Goal: Information Seeking & Learning: Learn about a topic

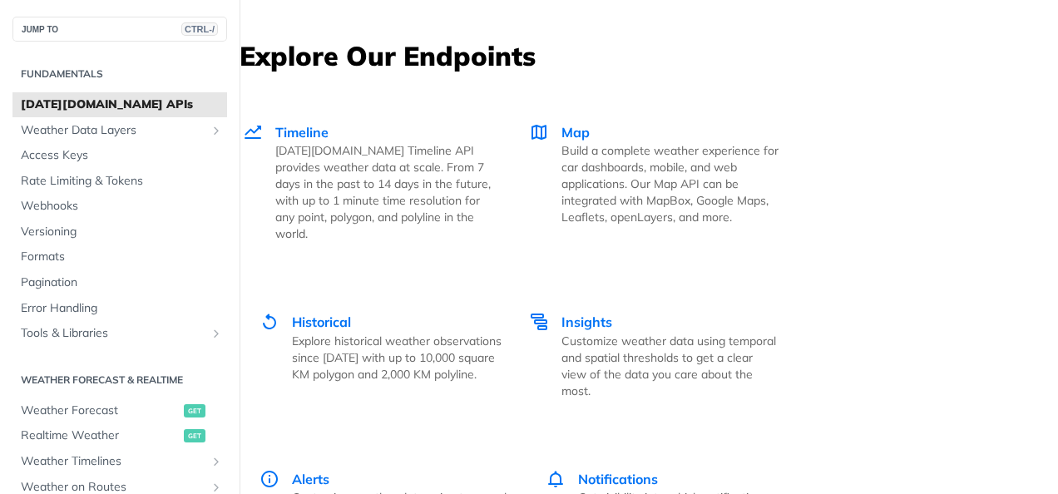
scroll to position [2985, 0]
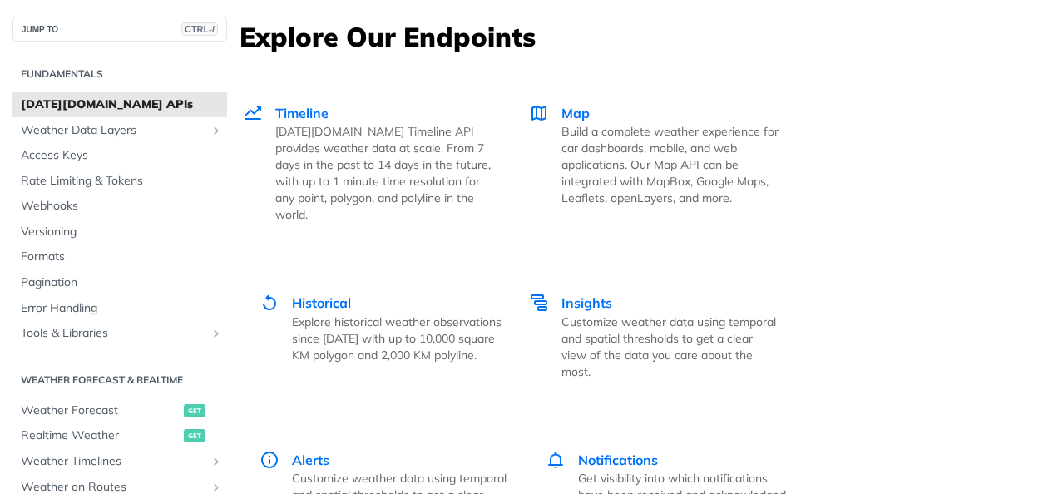
click at [330, 294] on span "Historical" at bounding box center [321, 302] width 59 height 17
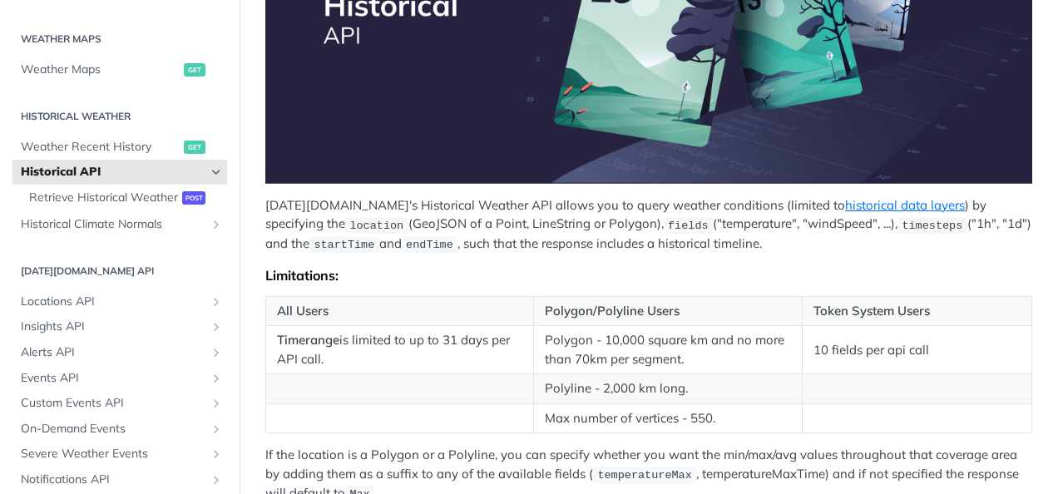
scroll to position [263, 0]
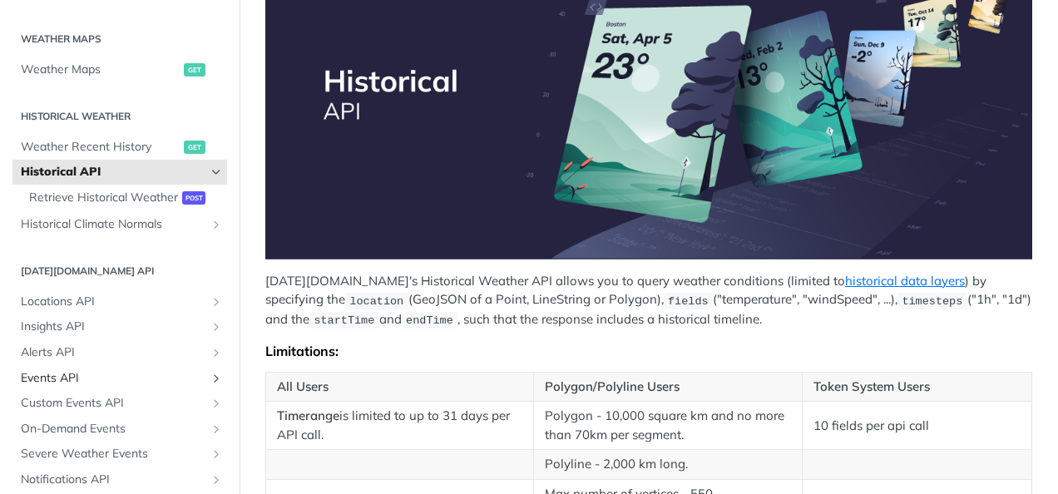
click at [74, 387] on span "Events API" at bounding box center [113, 378] width 185 height 17
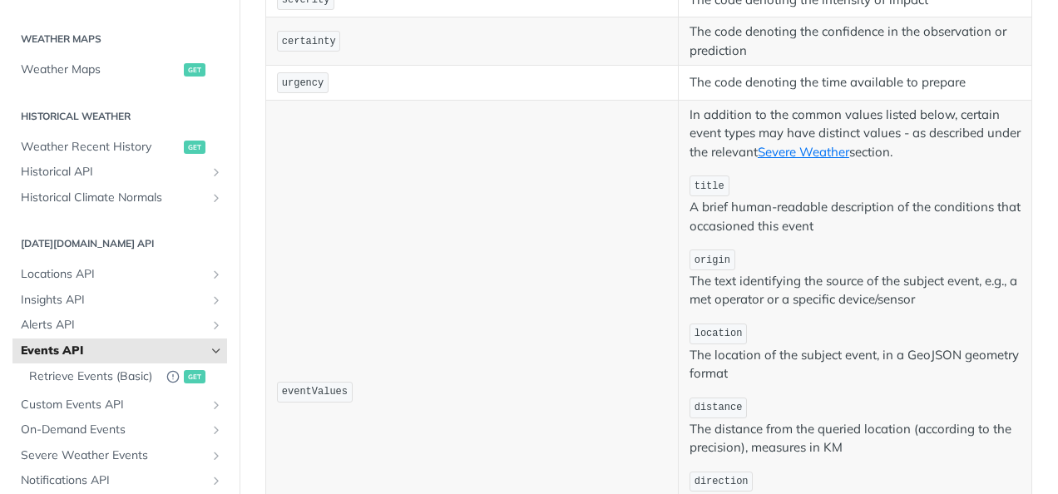
scroll to position [682, 0]
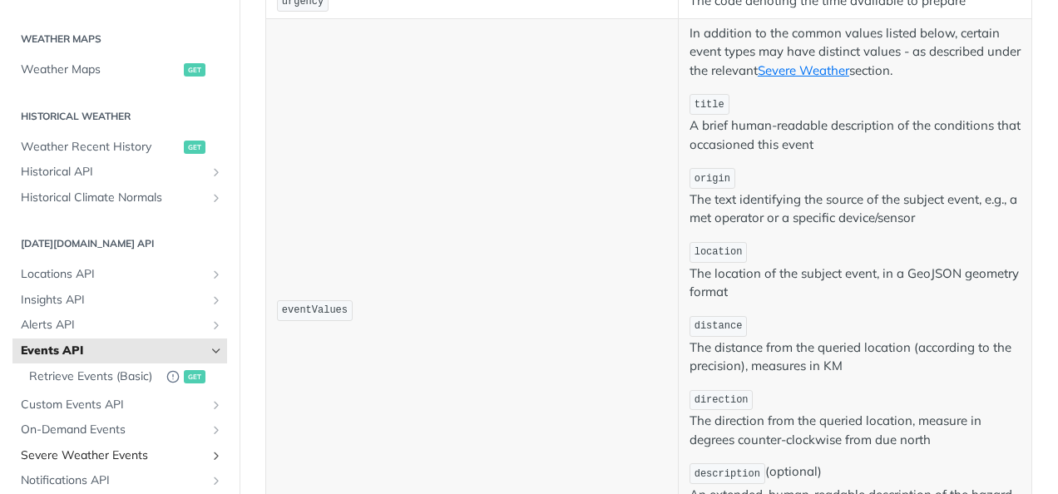
click at [134, 464] on span "Severe Weather Events" at bounding box center [113, 455] width 185 height 17
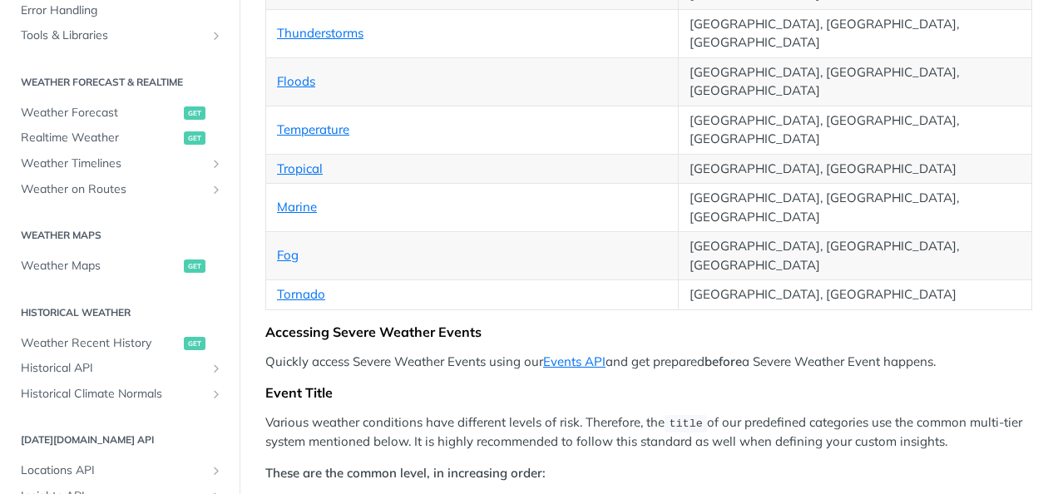
scroll to position [654, 0]
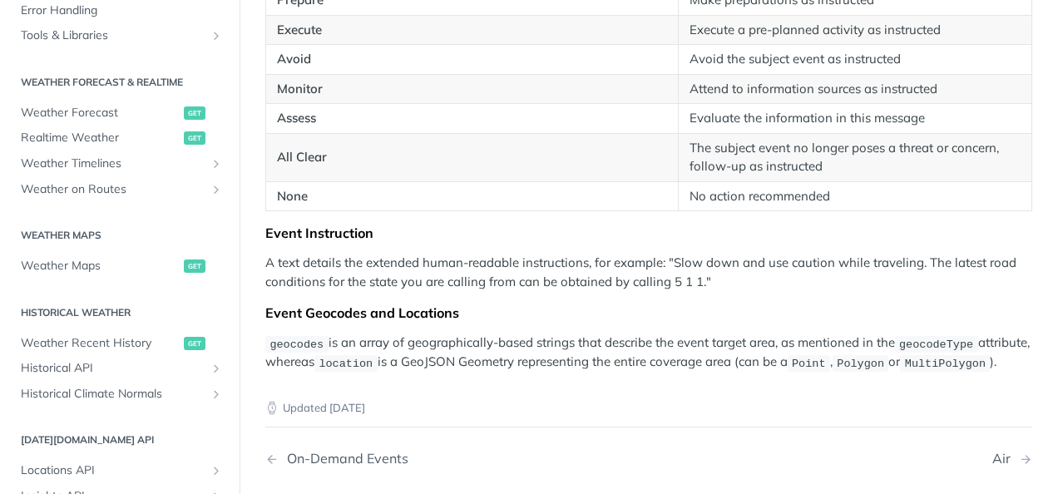
scroll to position [3095, 0]
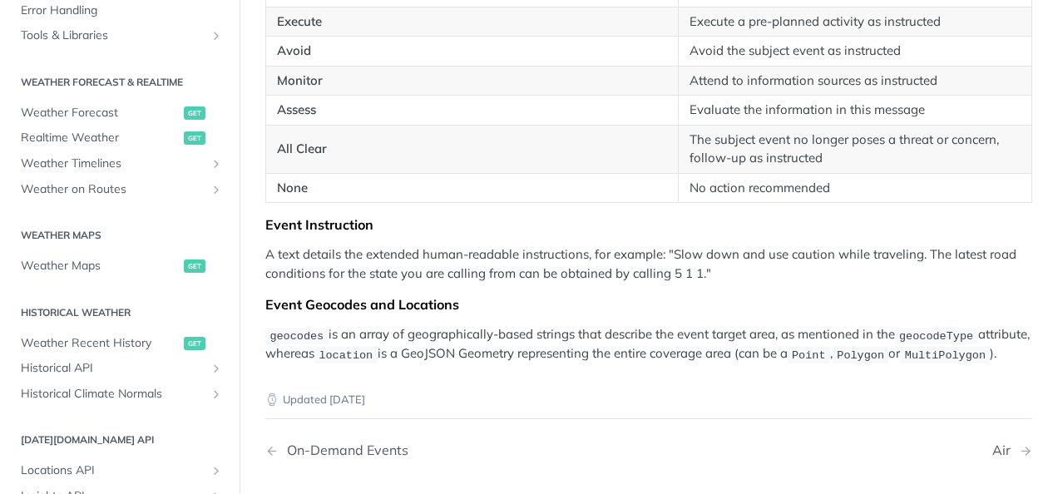
click at [136, 335] on span "Weather Recent History" at bounding box center [100, 343] width 159 height 17
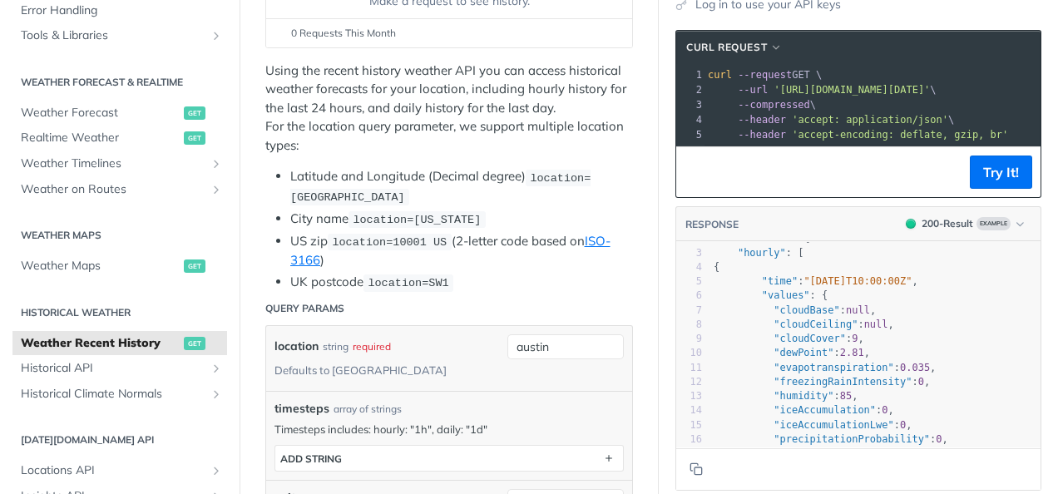
click at [880, 114] on span "'accept: application/json'" at bounding box center [870, 120] width 156 height 12
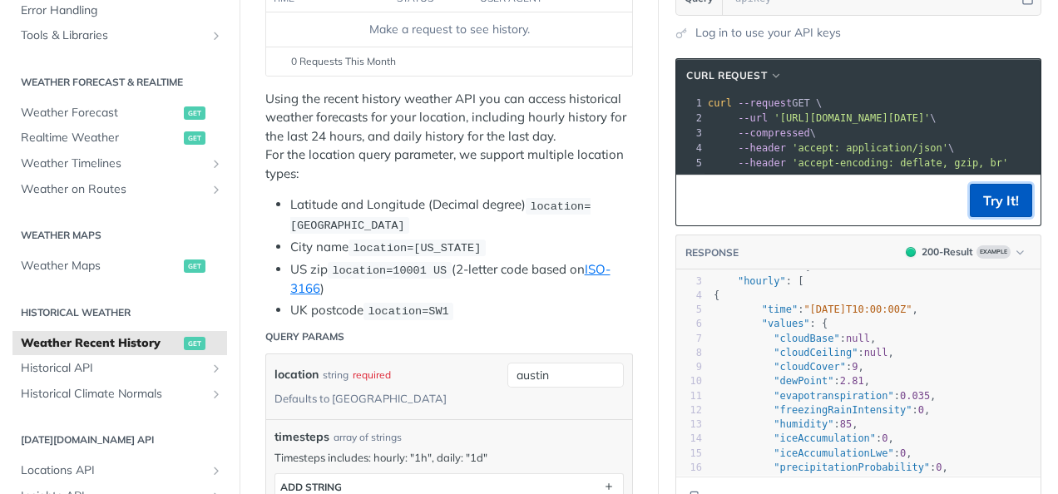
click at [984, 209] on button "Try It!" at bounding box center [1001, 200] width 62 height 33
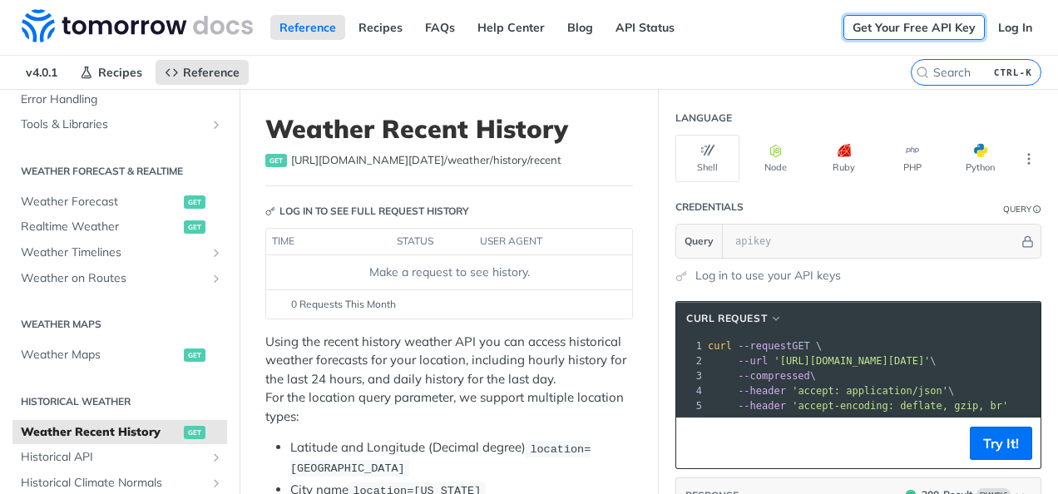
click at [915, 26] on link "Get Your Free API Key" at bounding box center [913, 27] width 141 height 25
click at [925, 25] on link "Get Your Free API Key" at bounding box center [913, 27] width 141 height 25
click at [1004, 29] on link "Log In" at bounding box center [1015, 27] width 52 height 25
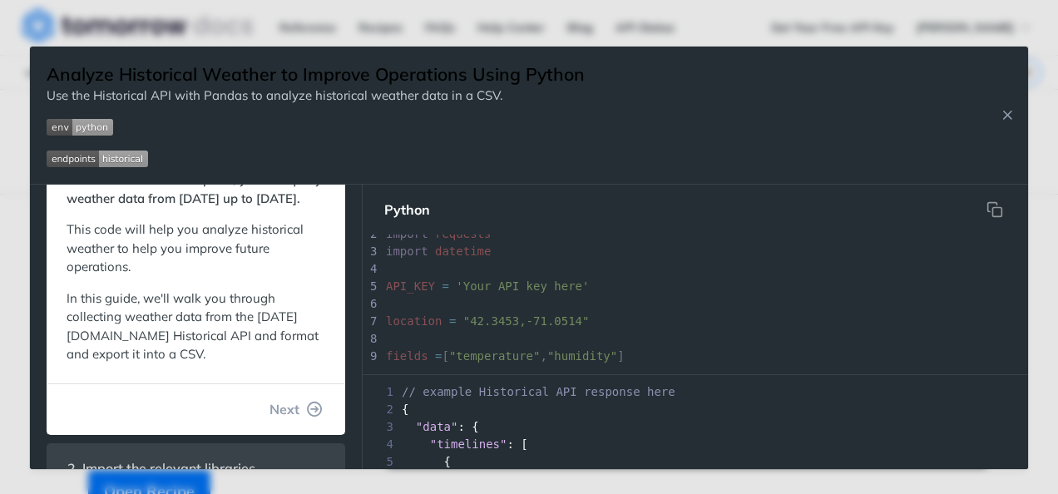
scroll to position [101, 0]
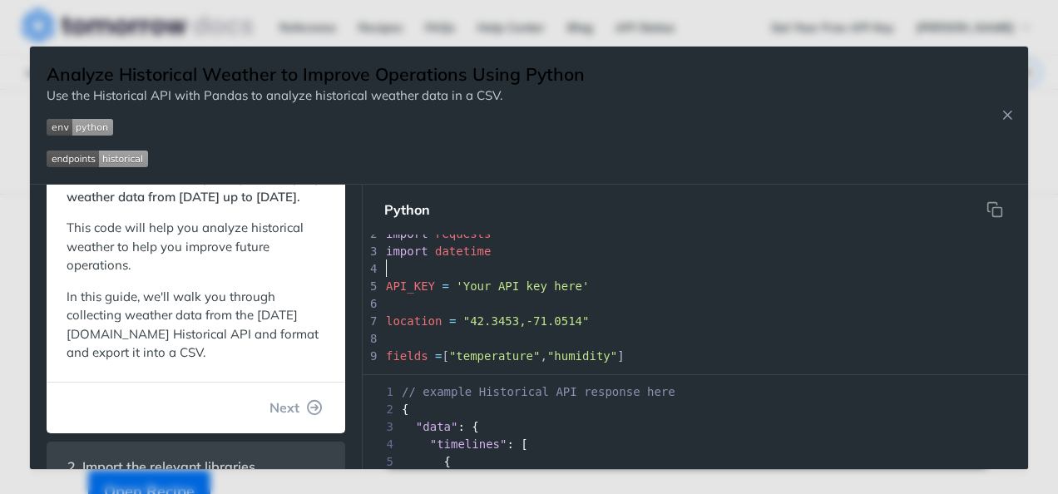
click at [512, 274] on pre "​" at bounding box center [916, 268] width 1069 height 17
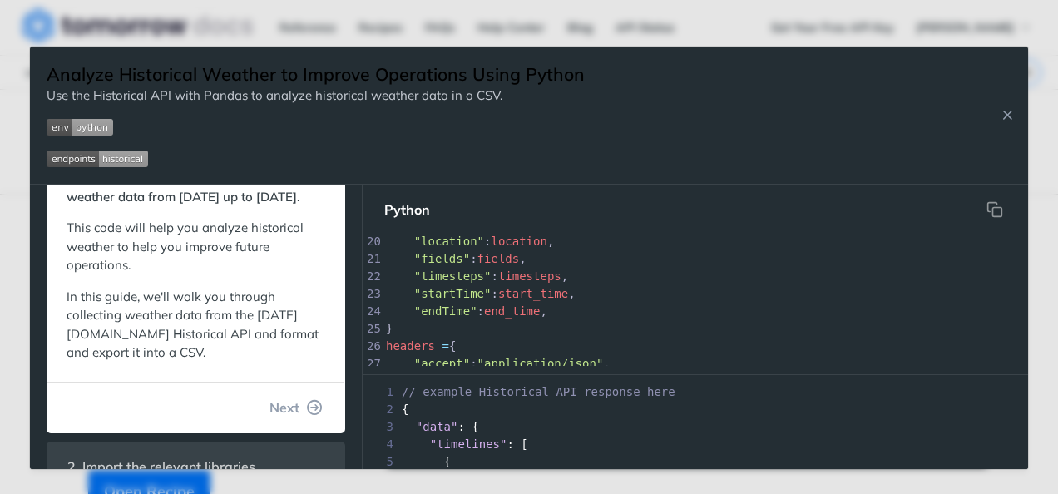
scroll to position [0, 0]
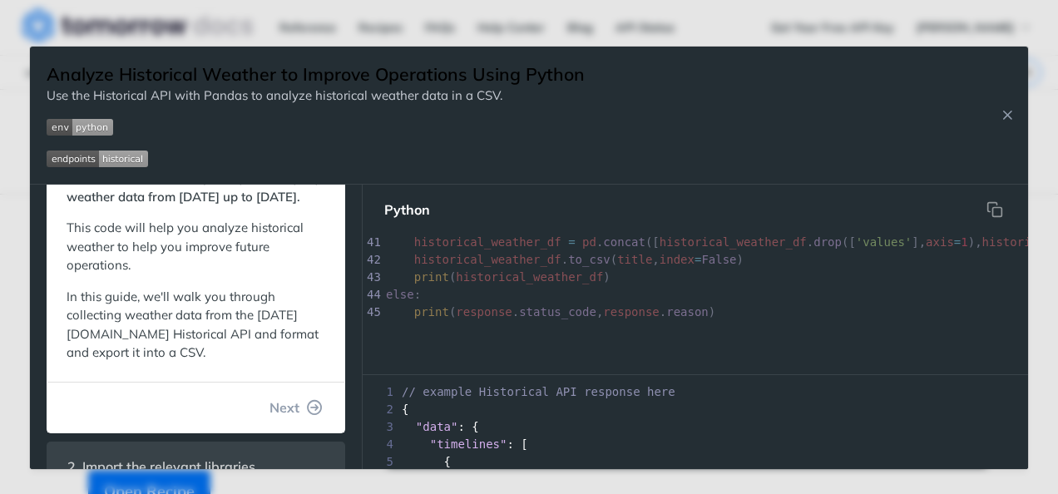
click at [537, 401] on div "2 {" at bounding box center [695, 409] width 665 height 17
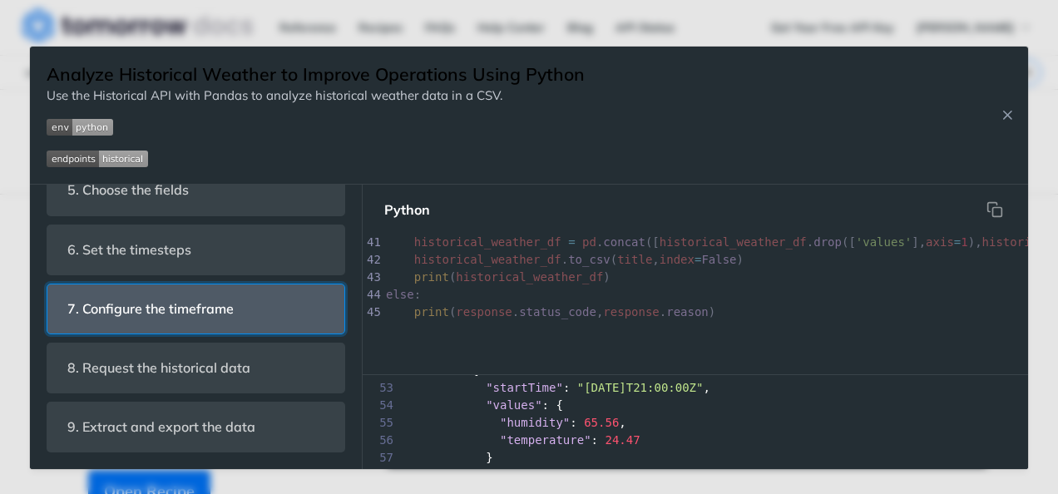
click at [168, 311] on span "7. Configure the timeframe" at bounding box center [151, 309] width 190 height 32
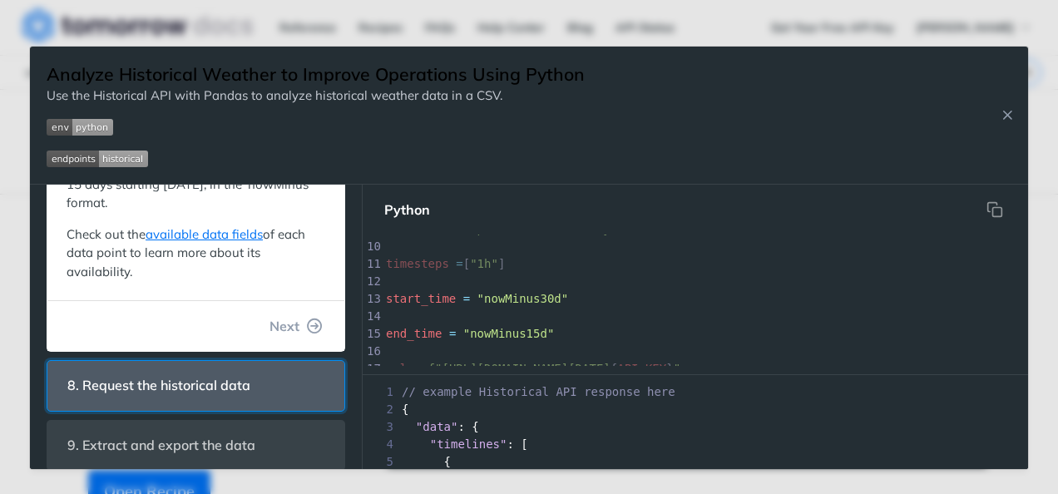
click at [213, 383] on span "8. Request the historical data" at bounding box center [159, 385] width 206 height 32
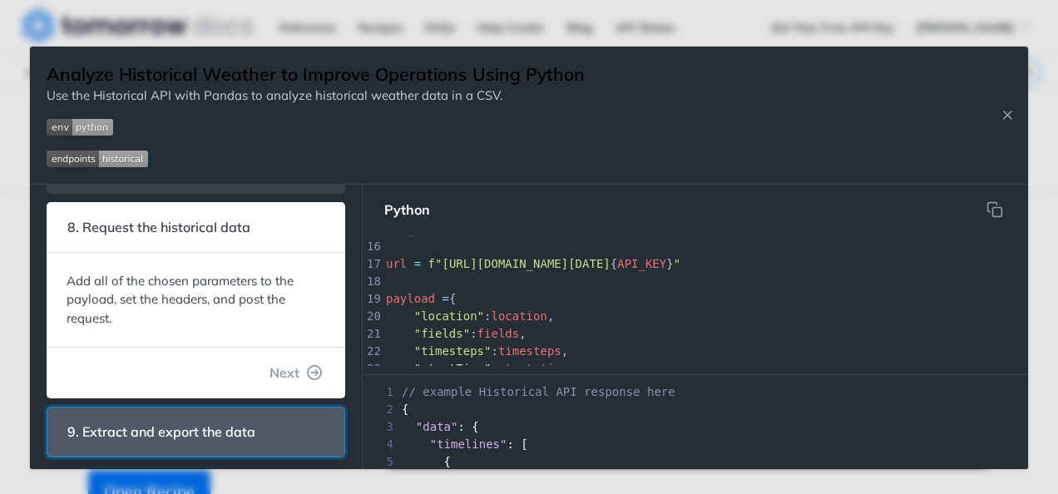
click at [195, 426] on span "9. Extract and export the data" at bounding box center [161, 432] width 211 height 32
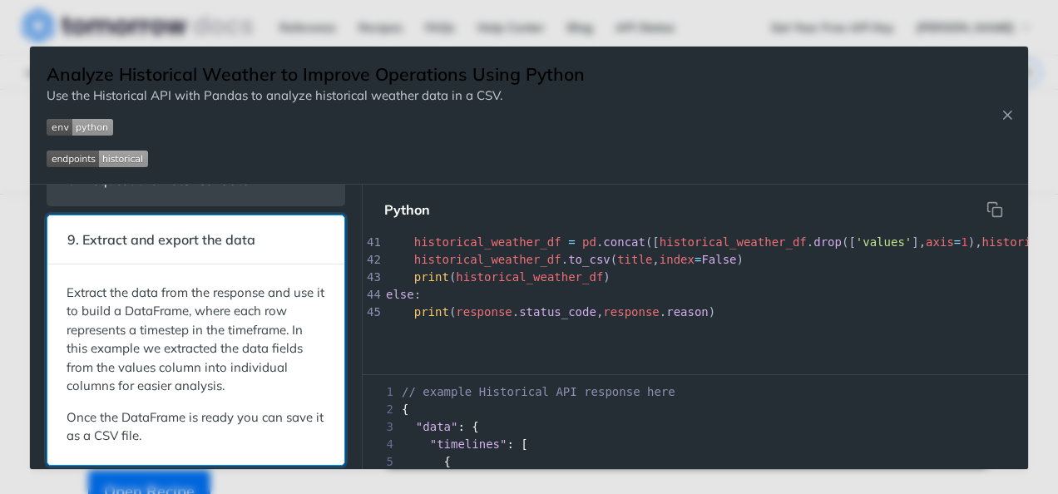
scroll to position [469, 0]
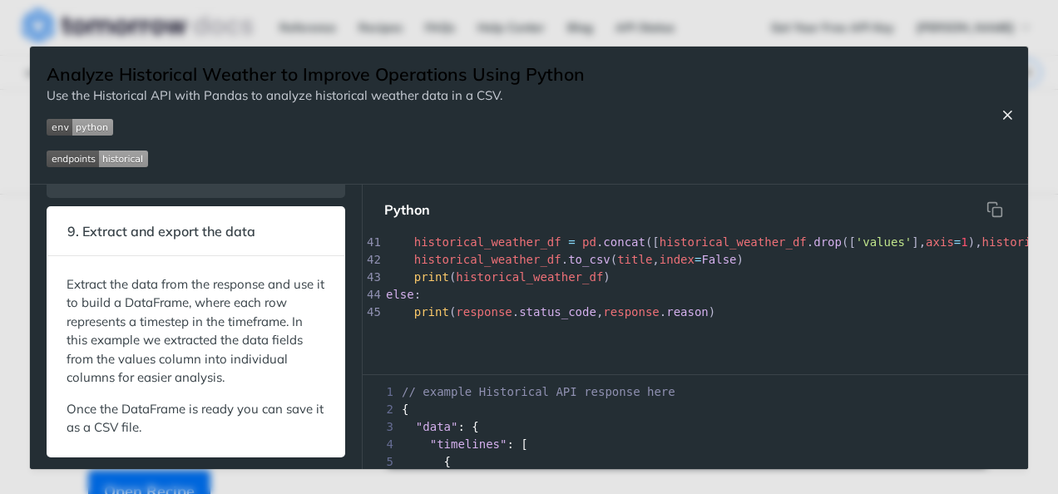
click at [1006, 113] on icon "Close Recipe" at bounding box center [1006, 114] width 15 height 15
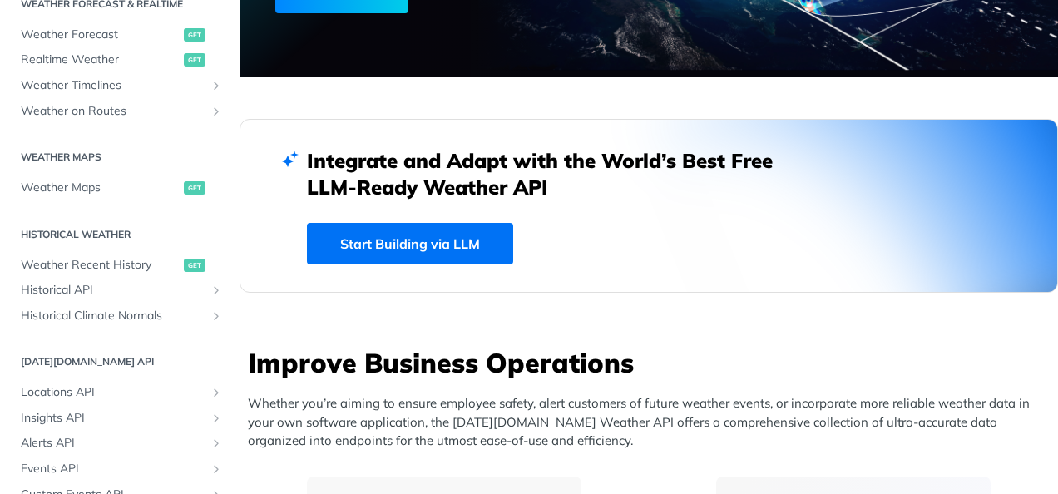
scroll to position [610, 0]
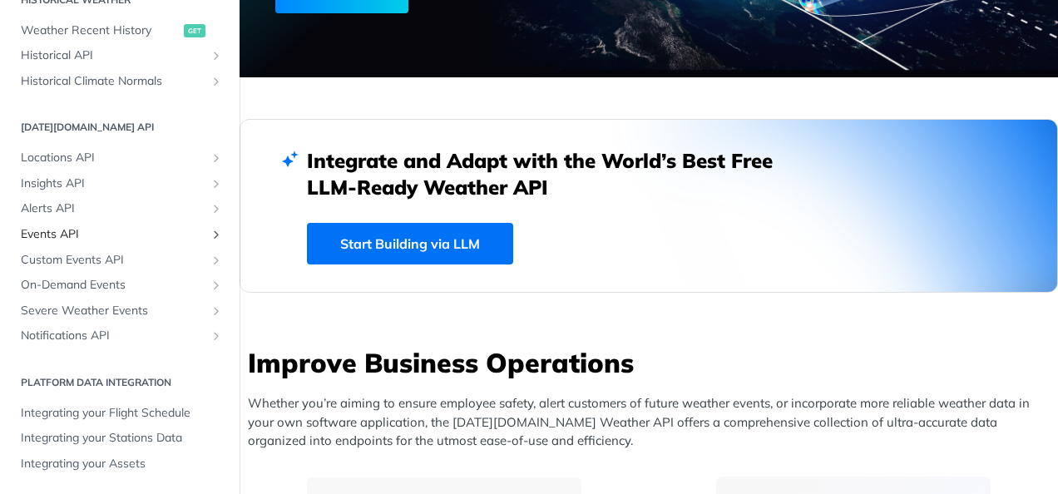
click at [75, 233] on span "Events API" at bounding box center [113, 234] width 185 height 17
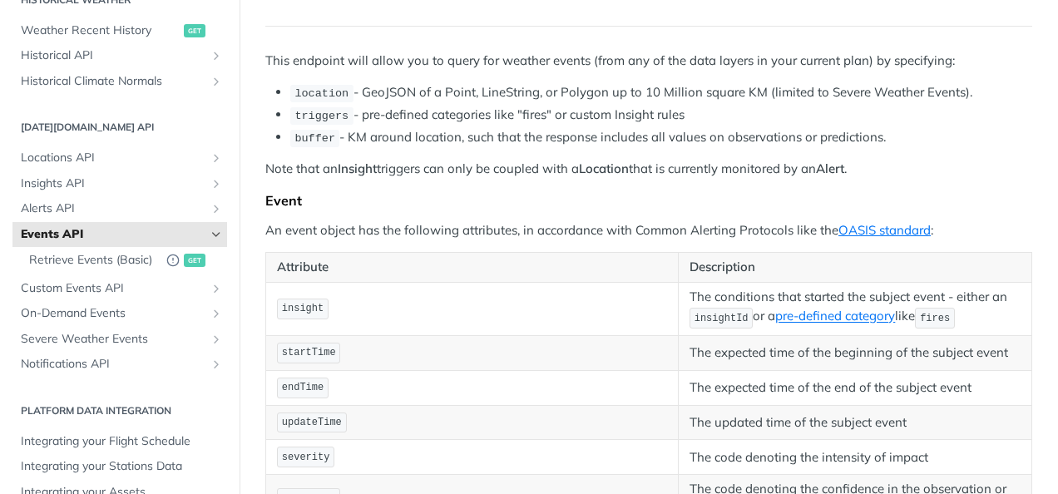
scroll to position [146, 0]
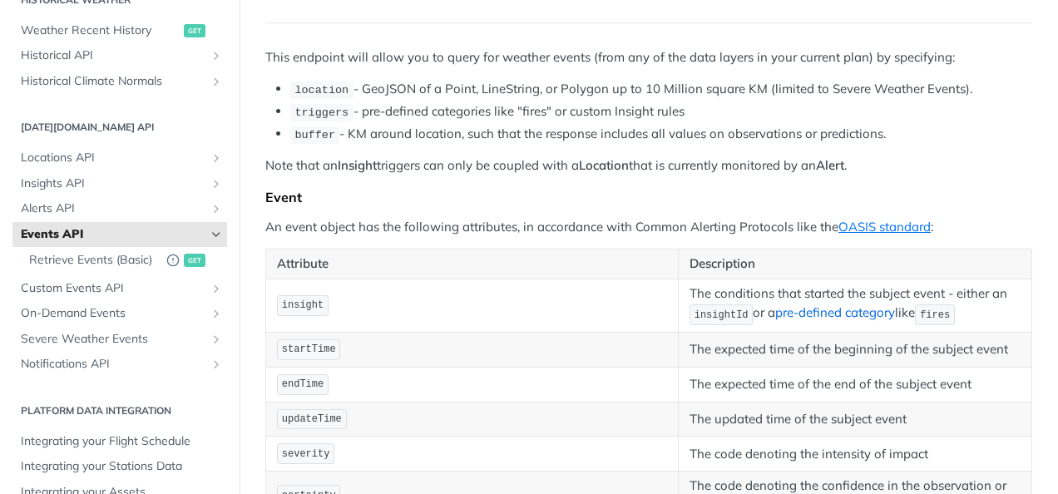
click at [860, 314] on link "pre-defined category" at bounding box center [835, 313] width 120 height 16
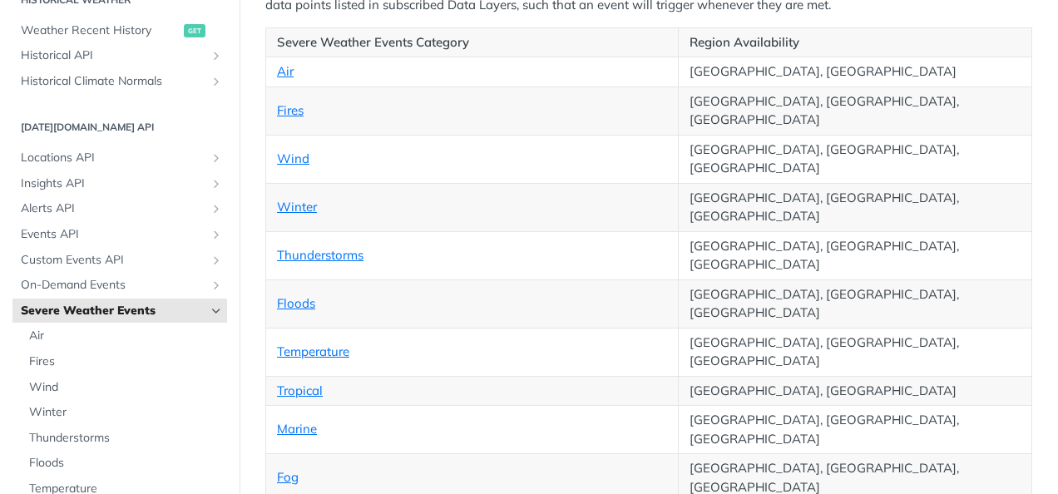
scroll to position [409, 0]
click at [190, 308] on span "Severe Weather Events" at bounding box center [113, 311] width 185 height 17
click at [210, 309] on icon "Hide subpages for Severe Weather Events" at bounding box center [216, 310] width 13 height 13
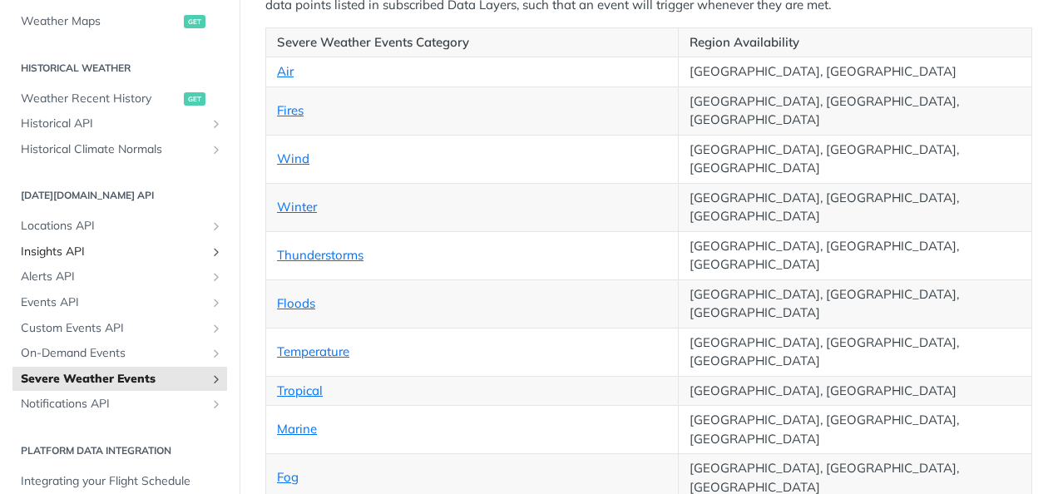
scroll to position [544, 0]
click at [97, 327] on span "Custom Events API" at bounding box center [113, 326] width 185 height 17
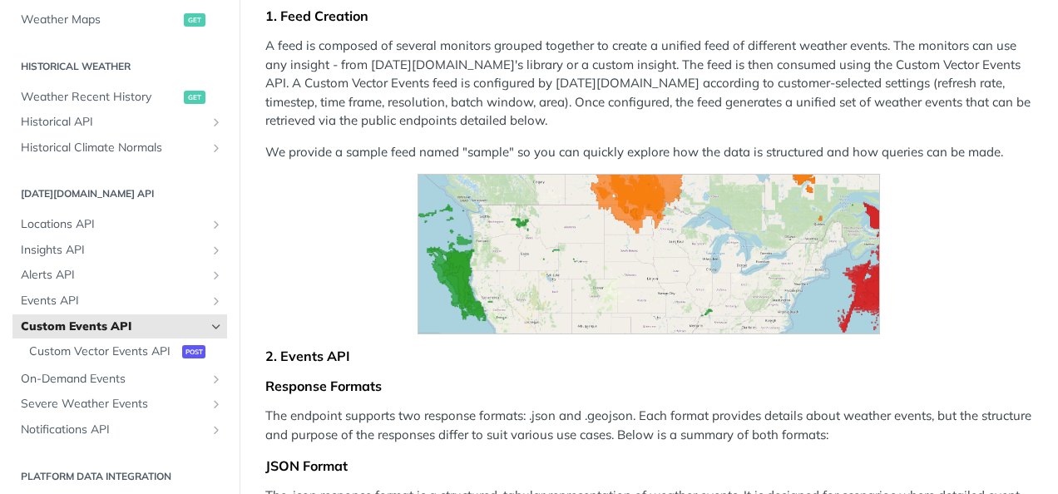
scroll to position [337, 0]
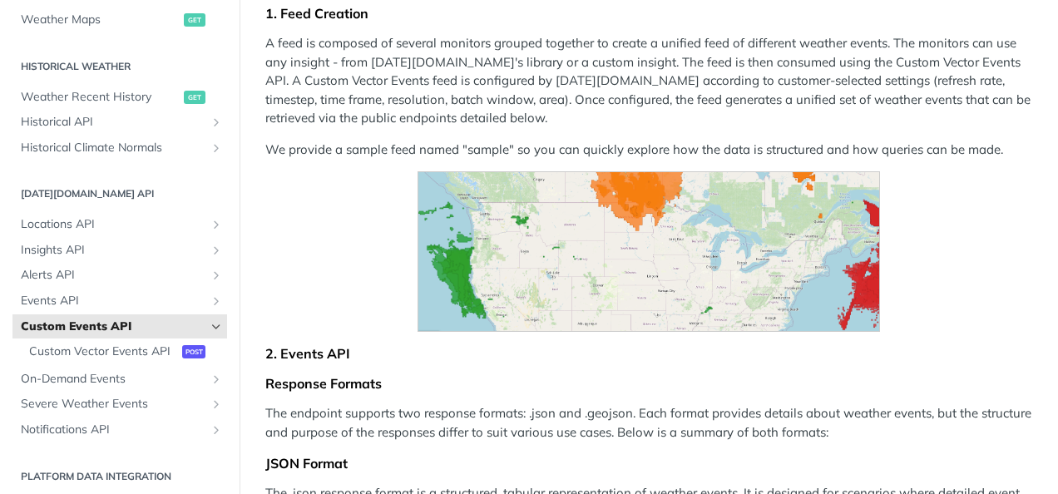
click at [669, 207] on img "Expand image" at bounding box center [647, 251] width 461 height 160
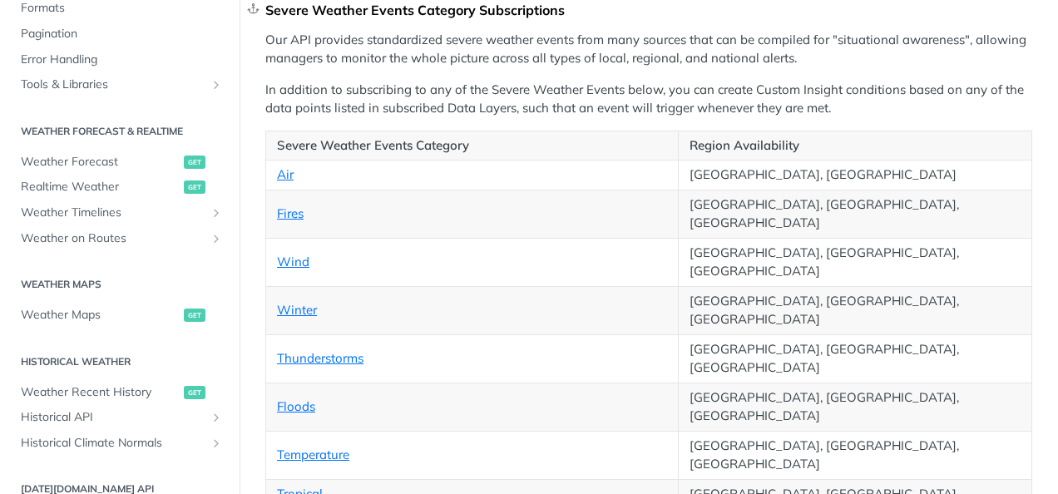
scroll to position [373, 0]
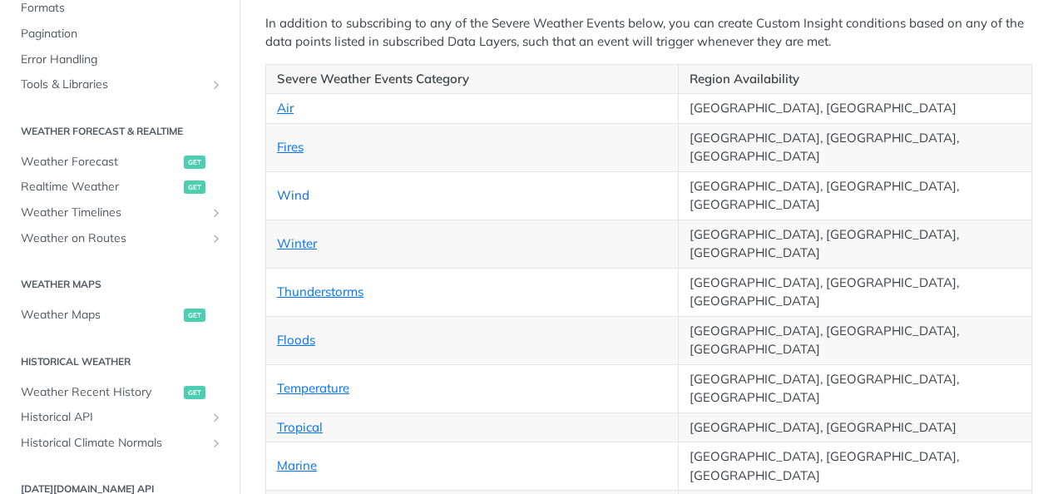
click at [296, 187] on link "Wind" at bounding box center [293, 195] width 32 height 16
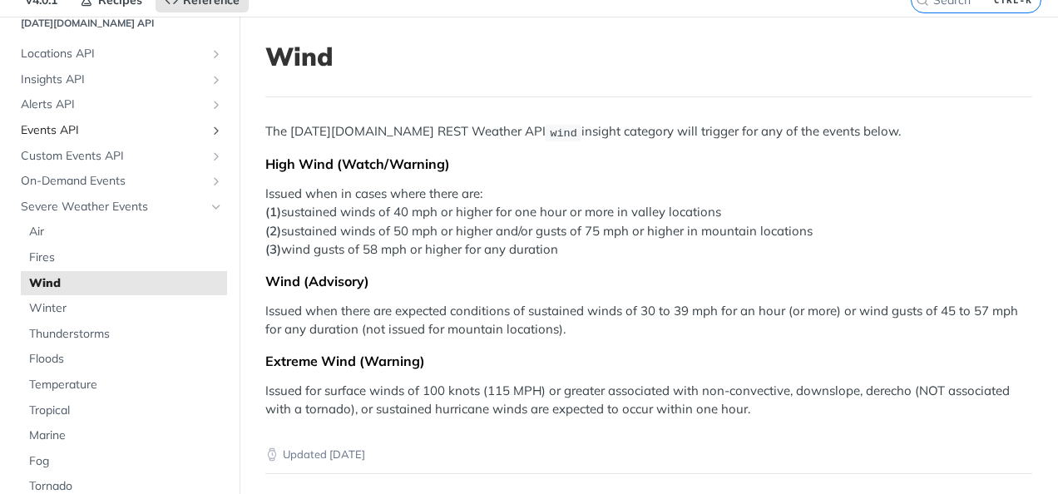
scroll to position [762, 0]
